Goal: Obtain resource: Obtain resource

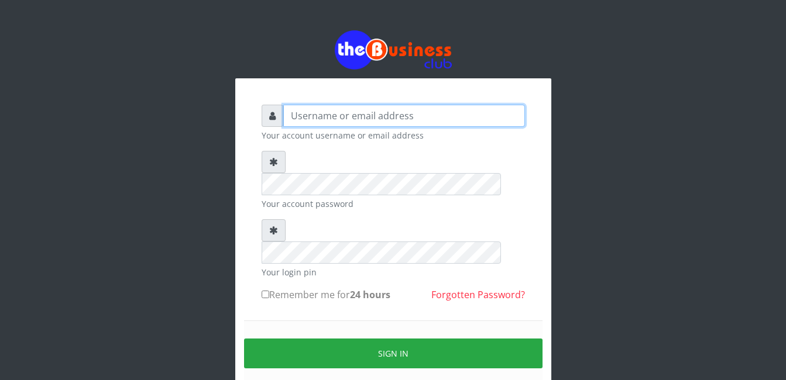
click at [362, 123] on input "text" at bounding box center [404, 116] width 242 height 22
type input "abasscotex12@gmail.com"
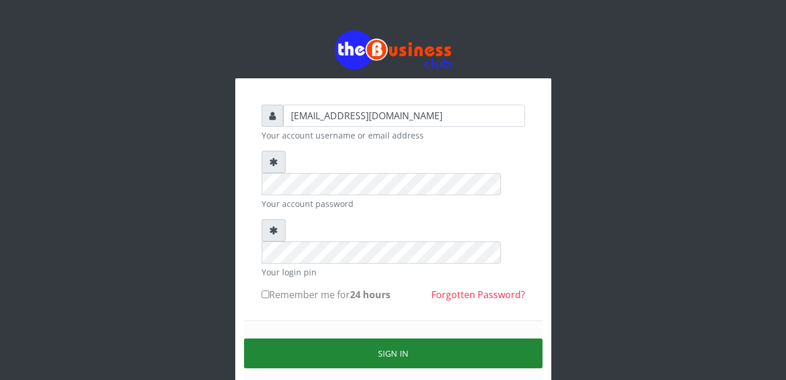
click at [398, 339] on button "Sign in" at bounding box center [393, 354] width 298 height 30
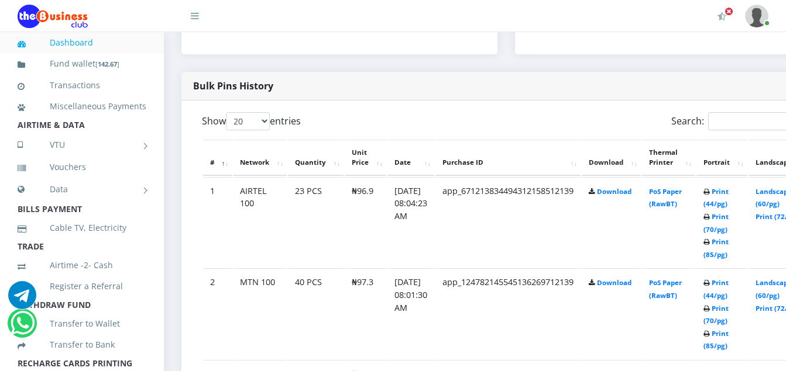
scroll to position [585, 0]
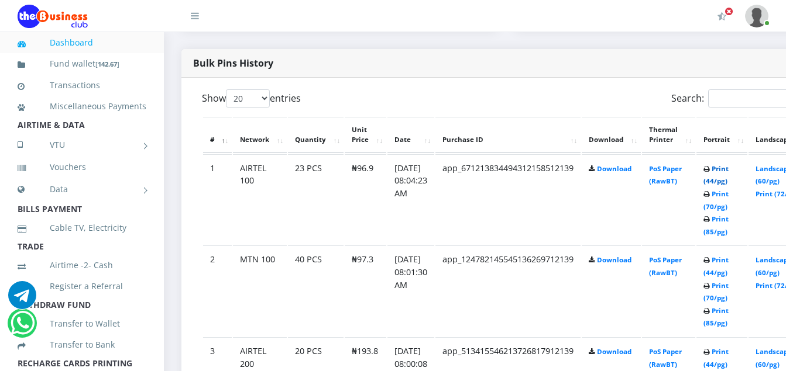
click at [728, 171] on link "Print (44/pg)" at bounding box center [715, 175] width 25 height 22
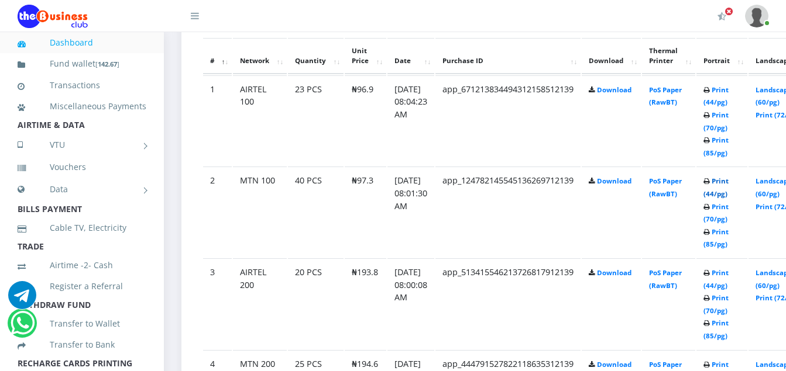
click at [728, 185] on link "Print (44/pg)" at bounding box center [715, 188] width 25 height 22
click at [737, 280] on td "Print (44/pg) Print (70/pg) Print (85/pg)" at bounding box center [721, 304] width 51 height 91
click at [728, 288] on link "Print (44/pg)" at bounding box center [715, 280] width 25 height 22
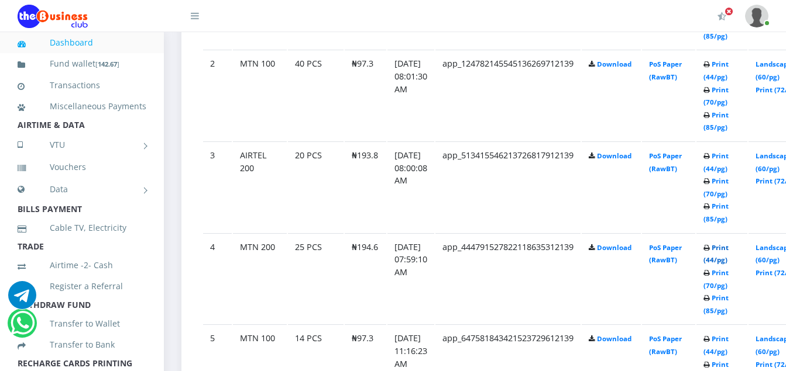
click at [728, 250] on link "Print (44/pg)" at bounding box center [715, 254] width 25 height 22
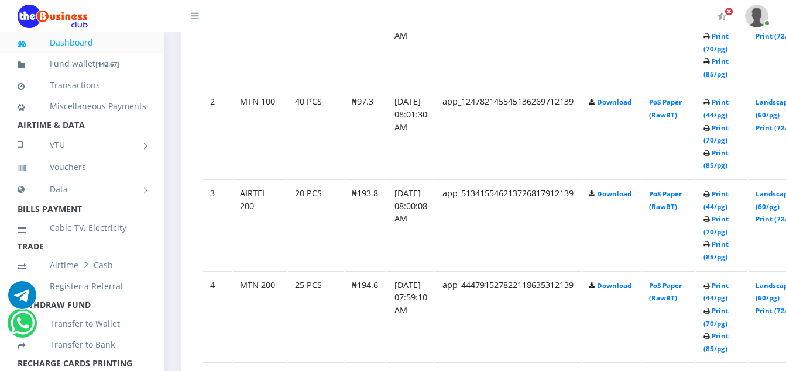
scroll to position [781, 0]
